Goal: Find specific page/section: Find specific page/section

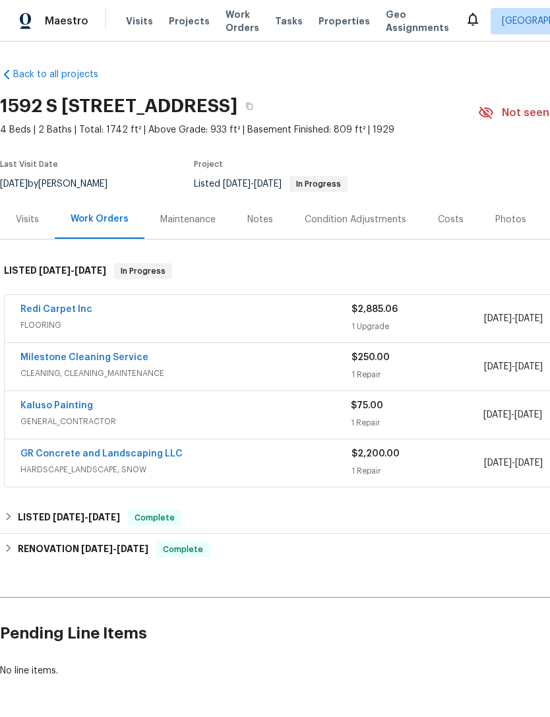
scroll to position [7, 0]
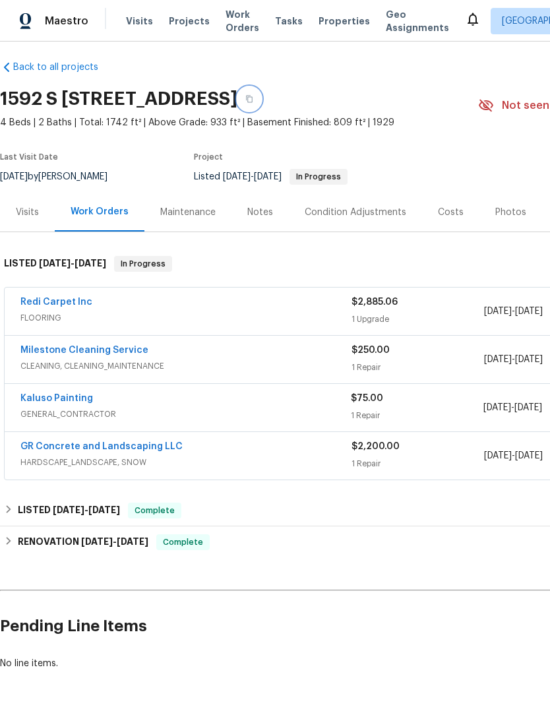
click at [253, 102] on icon "button" at bounding box center [249, 99] width 8 height 8
click at [327, 23] on span "Properties" at bounding box center [344, 21] width 51 height 13
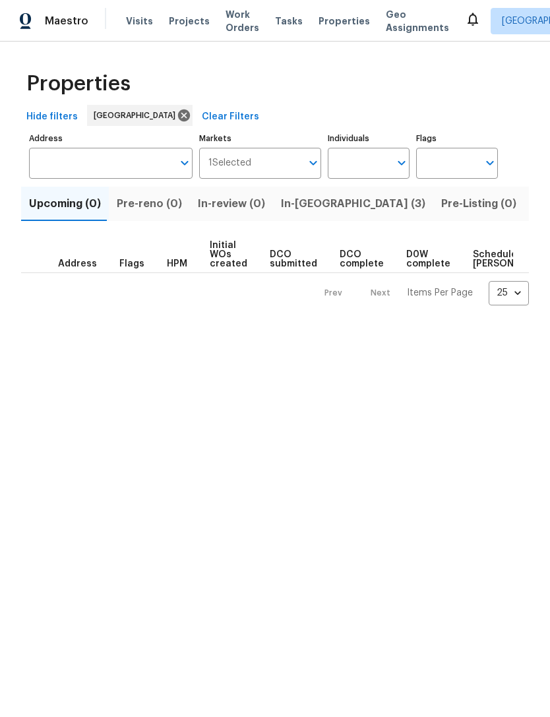
click at [532, 200] on span "Listed (18)" at bounding box center [559, 204] width 55 height 18
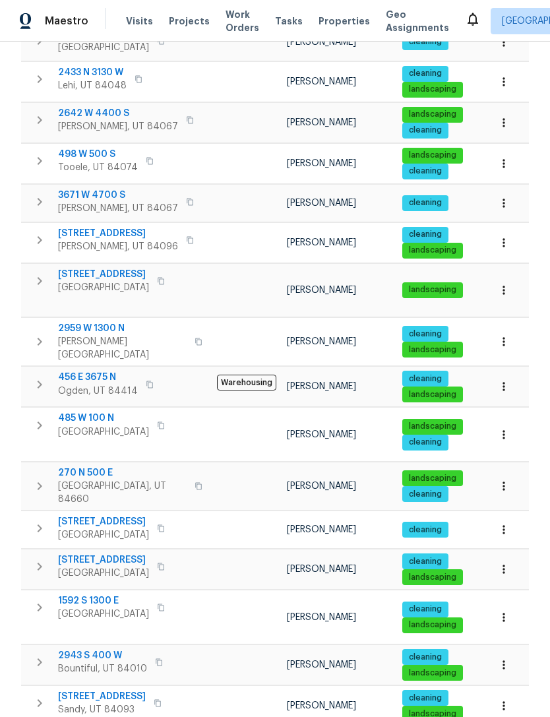
scroll to position [42, 0]
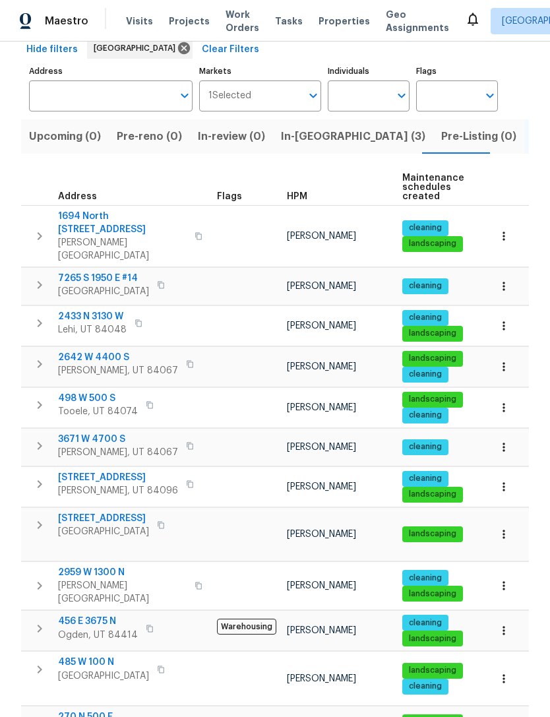
scroll to position [42, 0]
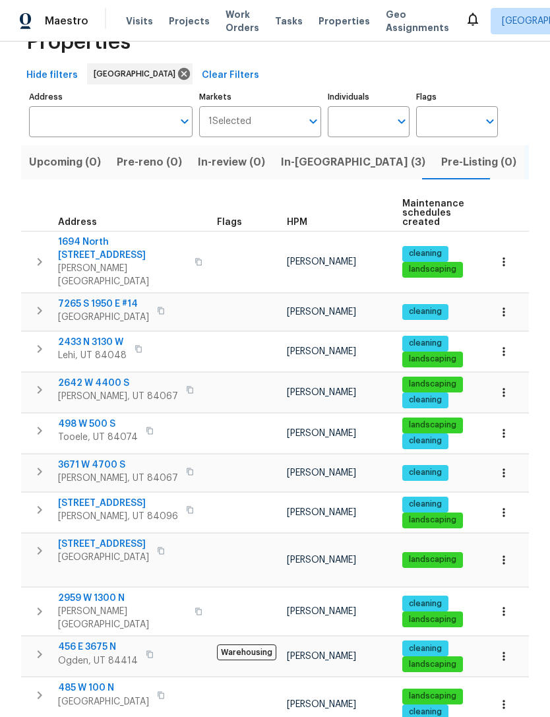
click at [503, 506] on icon "button" at bounding box center [503, 512] width 13 height 13
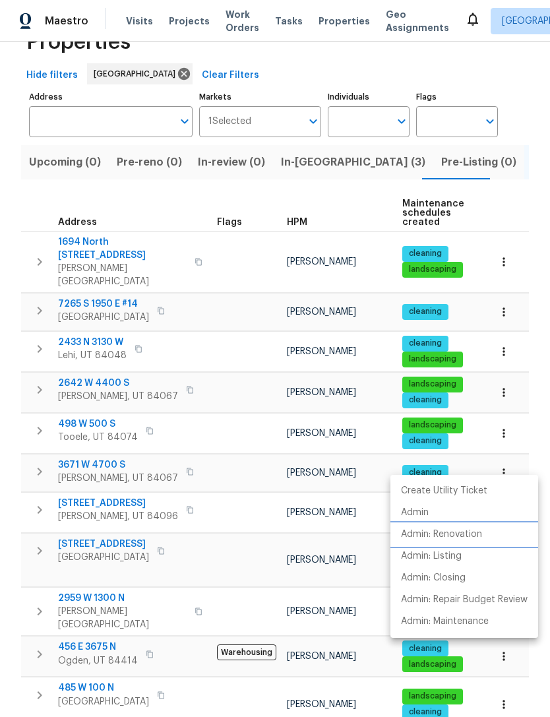
click at [456, 534] on p "Admin: Renovation" at bounding box center [441, 535] width 81 height 14
